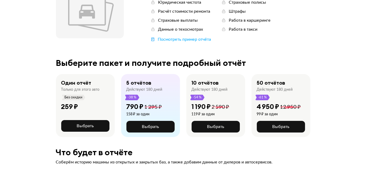
scroll to position [96, 0]
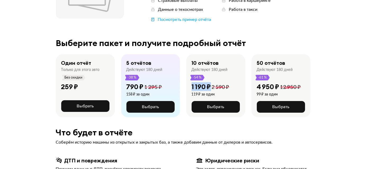
drag, startPoint x: 191, startPoint y: 87, endPoint x: 212, endPoint y: 88, distance: 20.7
click at [212, 88] on div "1 190 ₽ 2 590 ₽" at bounding box center [211, 87] width 38 height 9
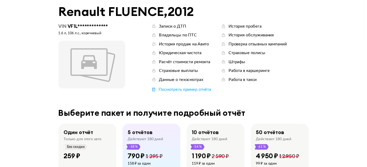
scroll to position [0, 0]
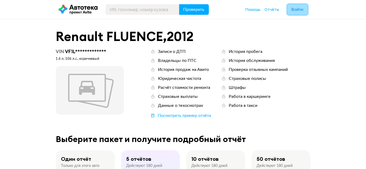
click at [296, 8] on span "Войти" at bounding box center [297, 9] width 12 height 4
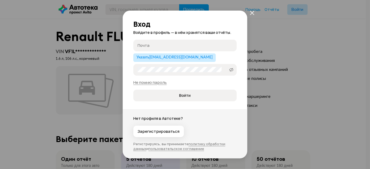
type input "[EMAIL_ADDRESS][DOMAIN_NAME]"
click at [185, 95] on span "Войти" at bounding box center [184, 95] width 11 height 5
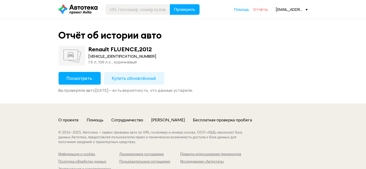
click at [263, 9] on span "Отчёты" at bounding box center [260, 9] width 15 height 5
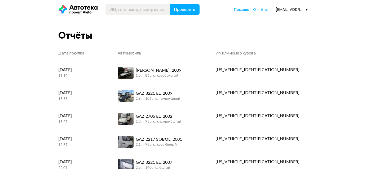
click at [293, 7] on div "[EMAIL_ADDRESS][DOMAIN_NAME]" at bounding box center [292, 9] width 32 height 5
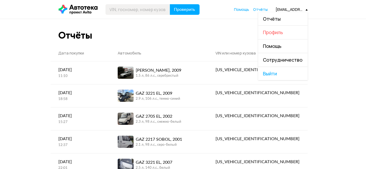
click at [283, 32] on span "Профиль" at bounding box center [273, 32] width 20 height 6
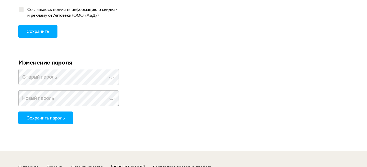
scroll to position [24, 0]
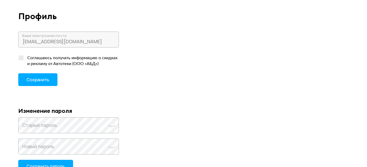
click at [45, 79] on span "Сохранить" at bounding box center [37, 80] width 23 height 6
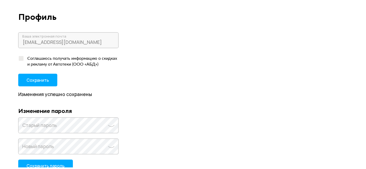
scroll to position [0, 0]
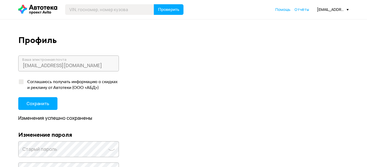
click at [320, 8] on div "[EMAIL_ADDRESS][DOMAIN_NAME]" at bounding box center [333, 9] width 32 height 5
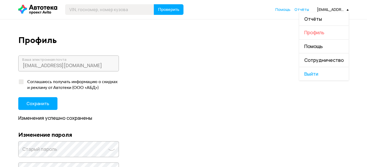
click at [319, 32] on span "Профиль" at bounding box center [314, 32] width 20 height 6
click at [324, 32] on span "Профиль" at bounding box center [314, 32] width 20 height 6
click at [317, 16] on link "Отчёты" at bounding box center [324, 19] width 50 height 14
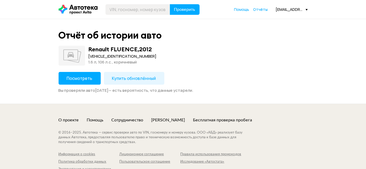
click at [148, 79] on span "Купить обновлённый" at bounding box center [134, 79] width 44 height 6
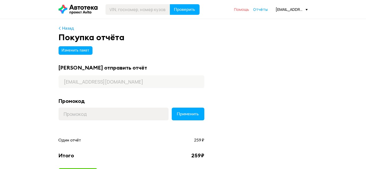
click at [243, 8] on span "Помощь" at bounding box center [241, 9] width 15 height 5
